Goal: Check status: Check status

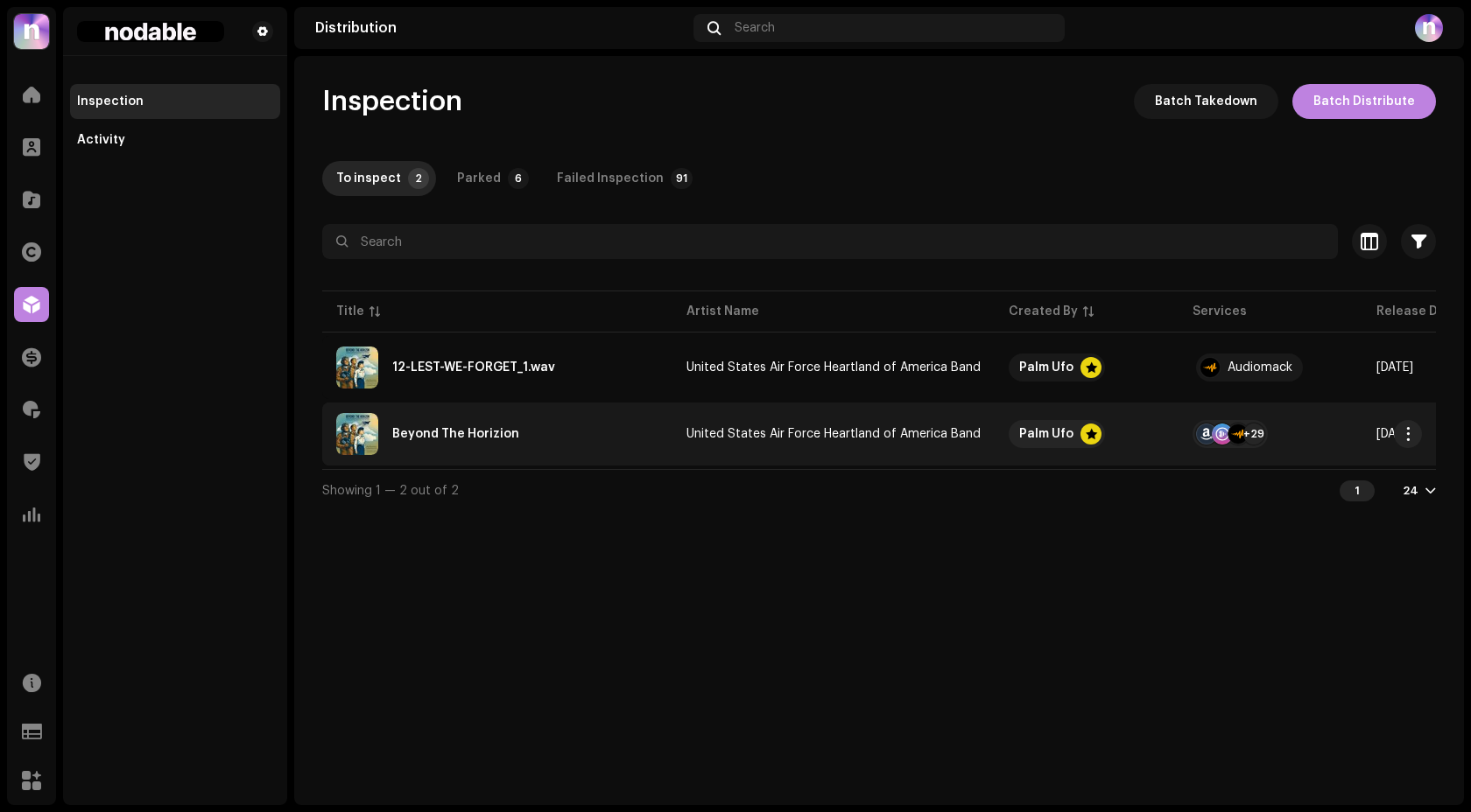
click at [580, 404] on td "Beyond The Horizion" at bounding box center [498, 434] width 351 height 63
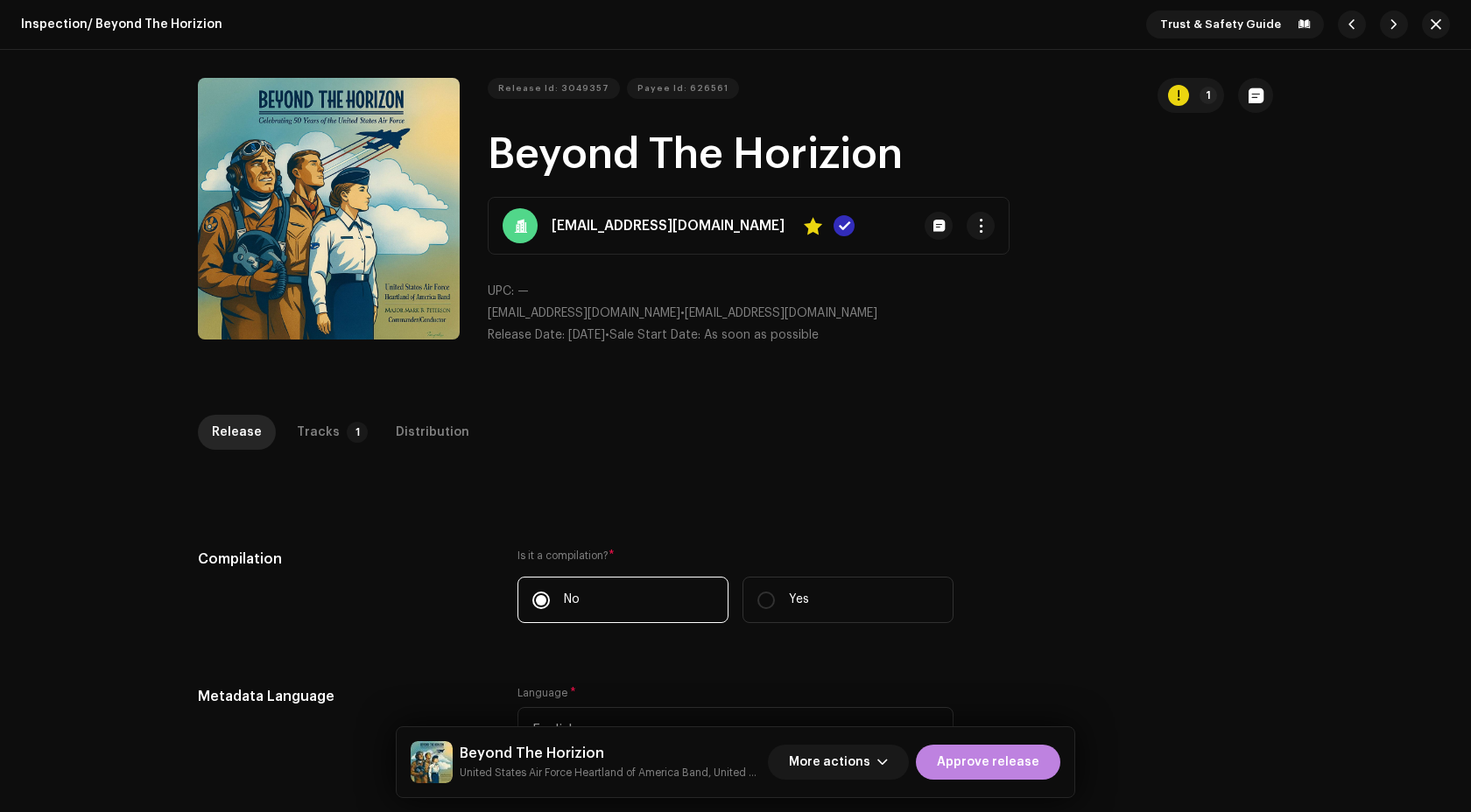
click at [306, 410] on div "Inspection / Beyond The Horizion Trust & Safety Guide Release Id: 3049357 Payee…" at bounding box center [736, 406] width 1471 height 812
click at [317, 424] on div "Tracks" at bounding box center [318, 432] width 43 height 35
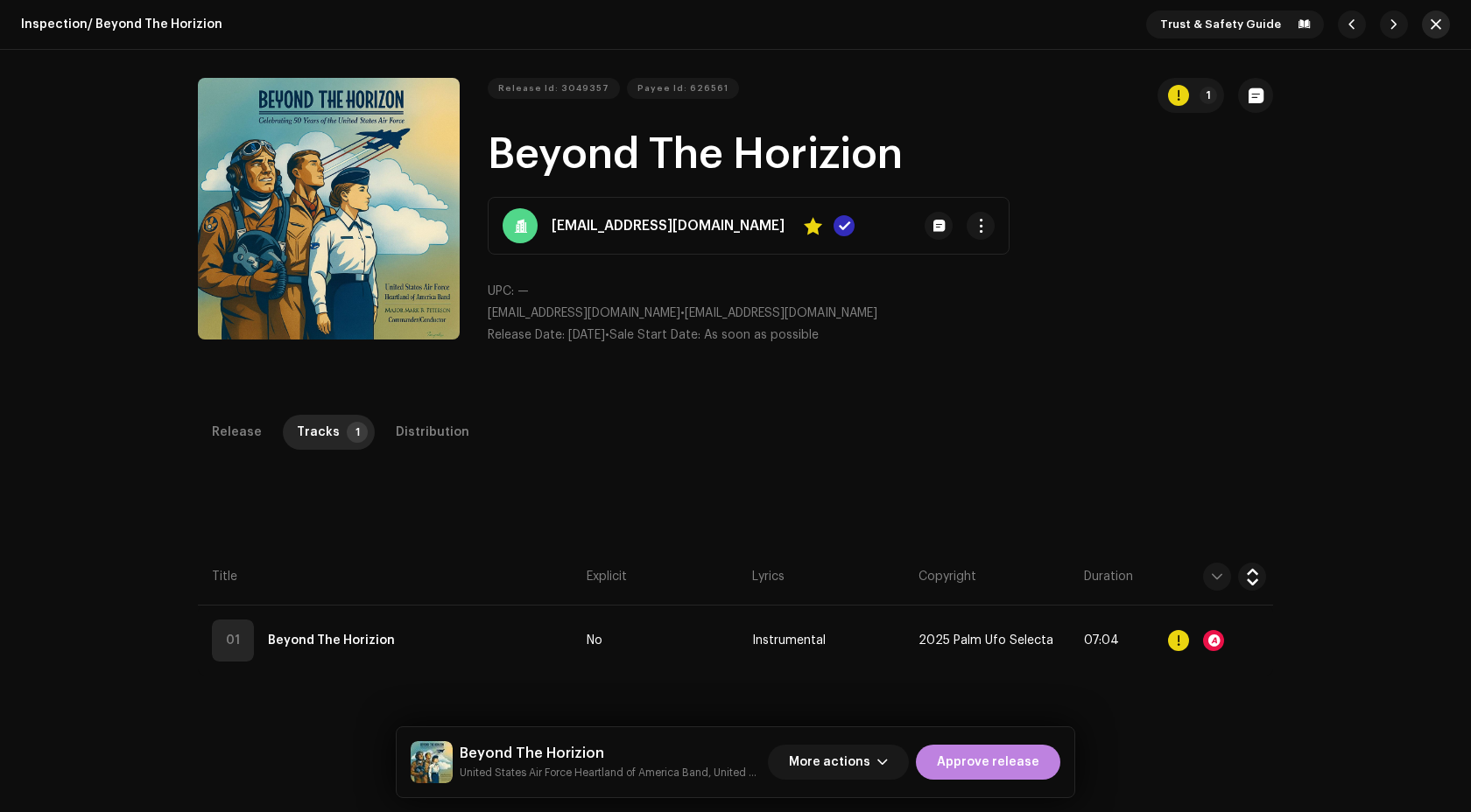
click at [1430, 31] on span "button" at bounding box center [1436, 25] width 11 height 14
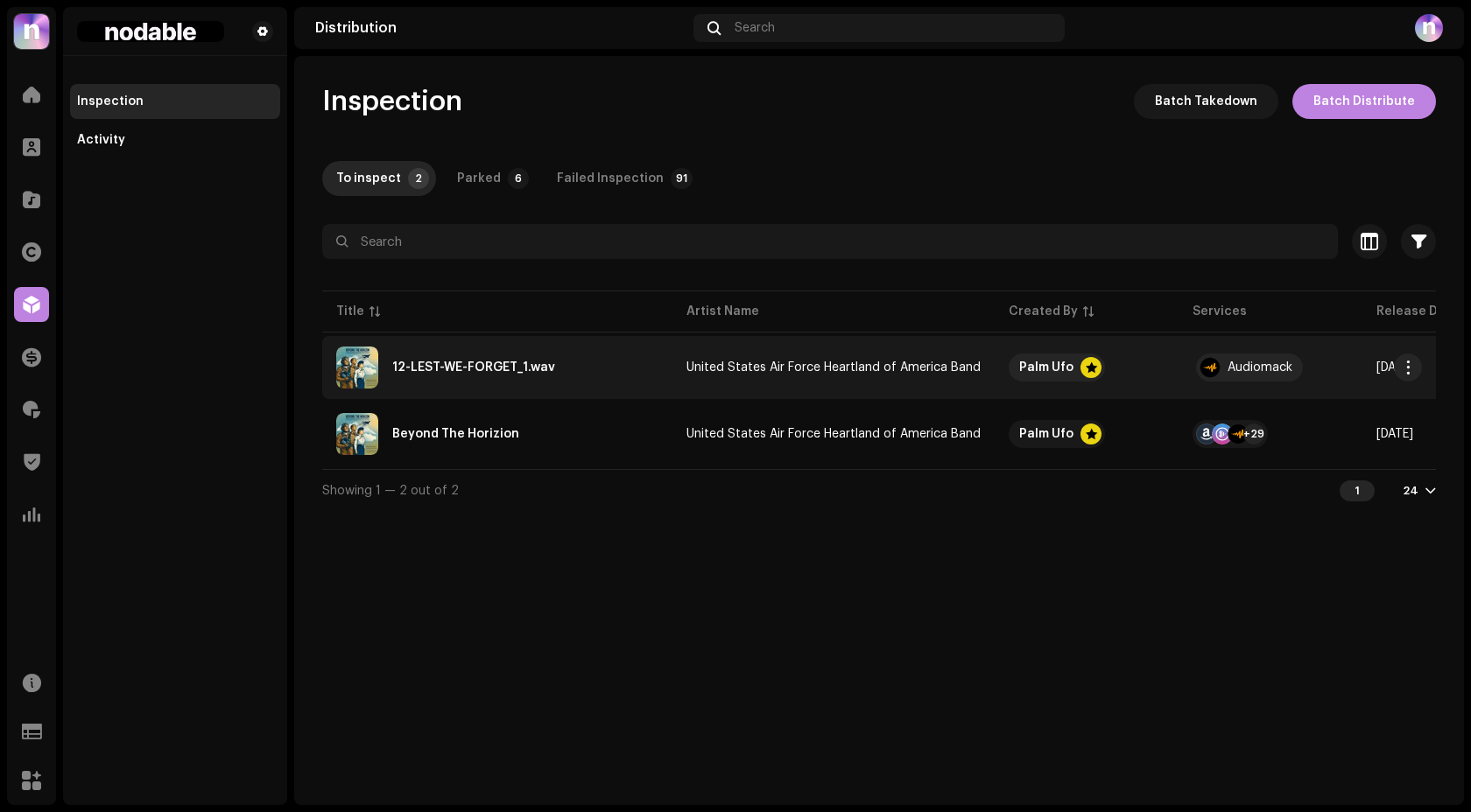
click at [589, 356] on div "12-LEST-WE-FORGET_1.wav" at bounding box center [498, 368] width 322 height 42
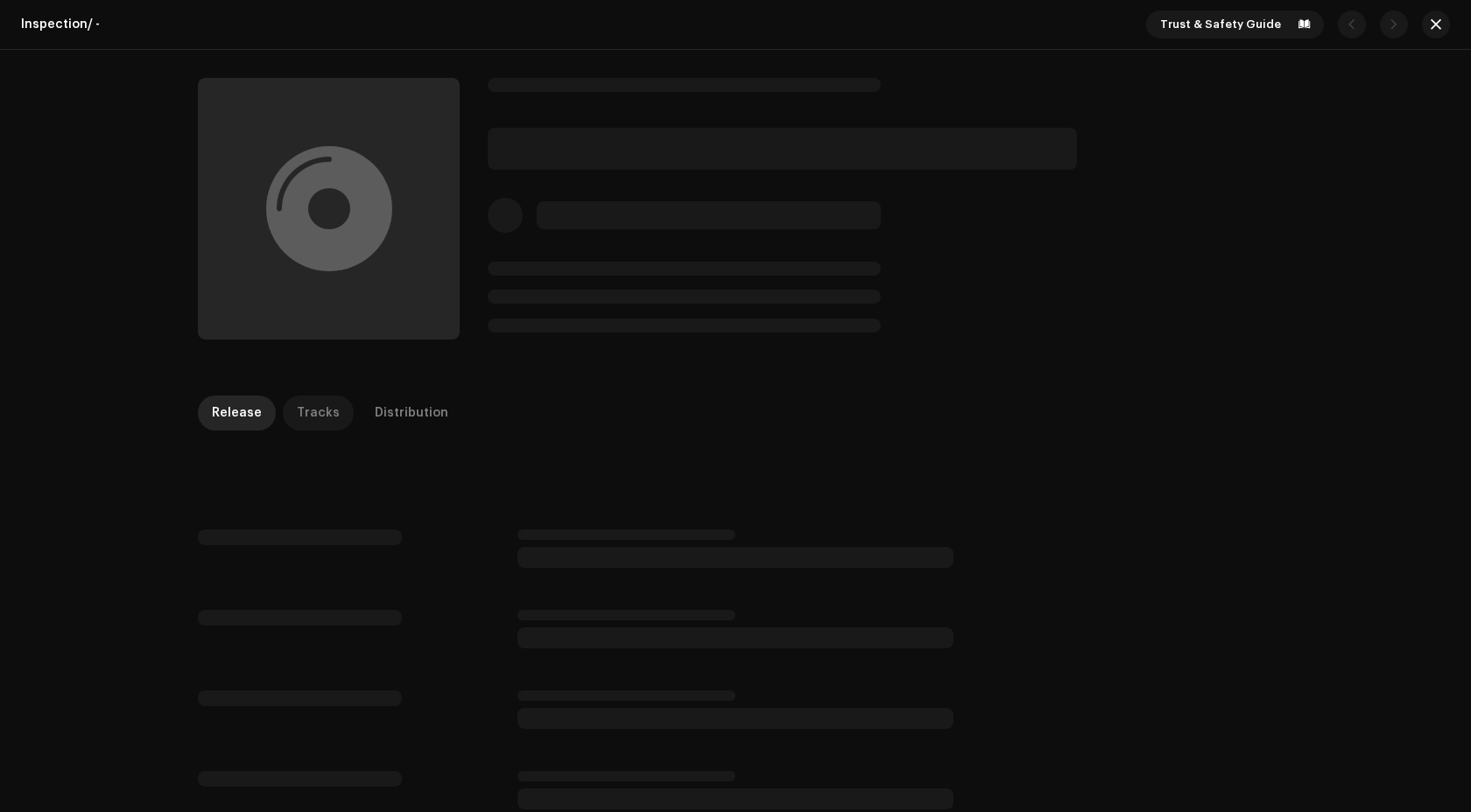
click at [327, 410] on p-tab "Tracks" at bounding box center [318, 413] width 71 height 35
